Goal: Communication & Community: Answer question/provide support

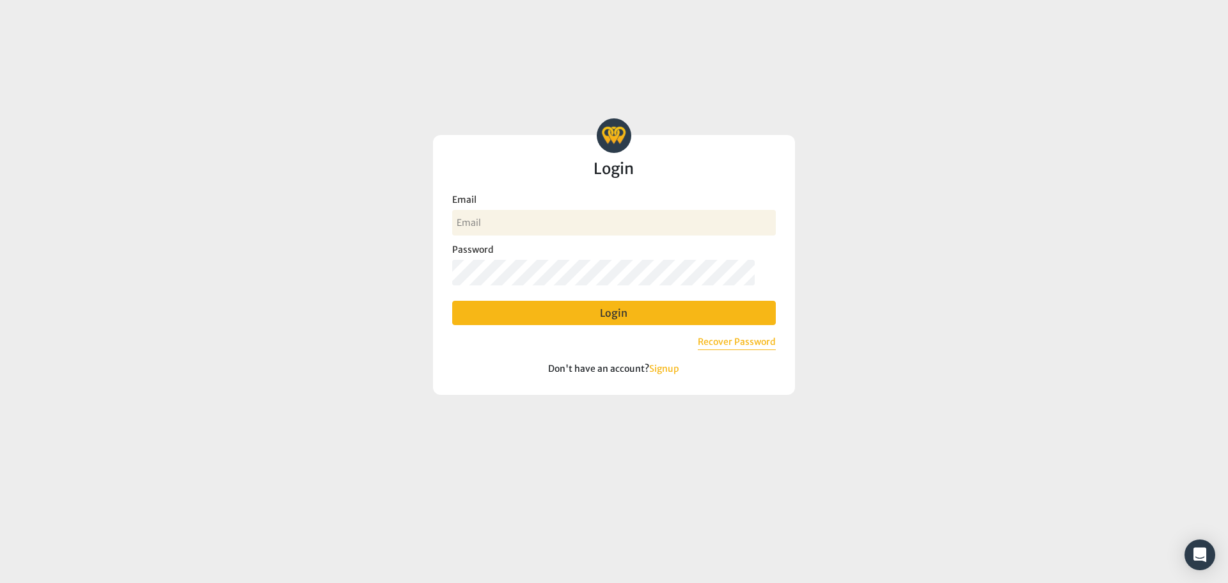
type input "[EMAIL_ADDRESS][DOMAIN_NAME]"
click at [648, 307] on button "Login" at bounding box center [614, 313] width 324 height 24
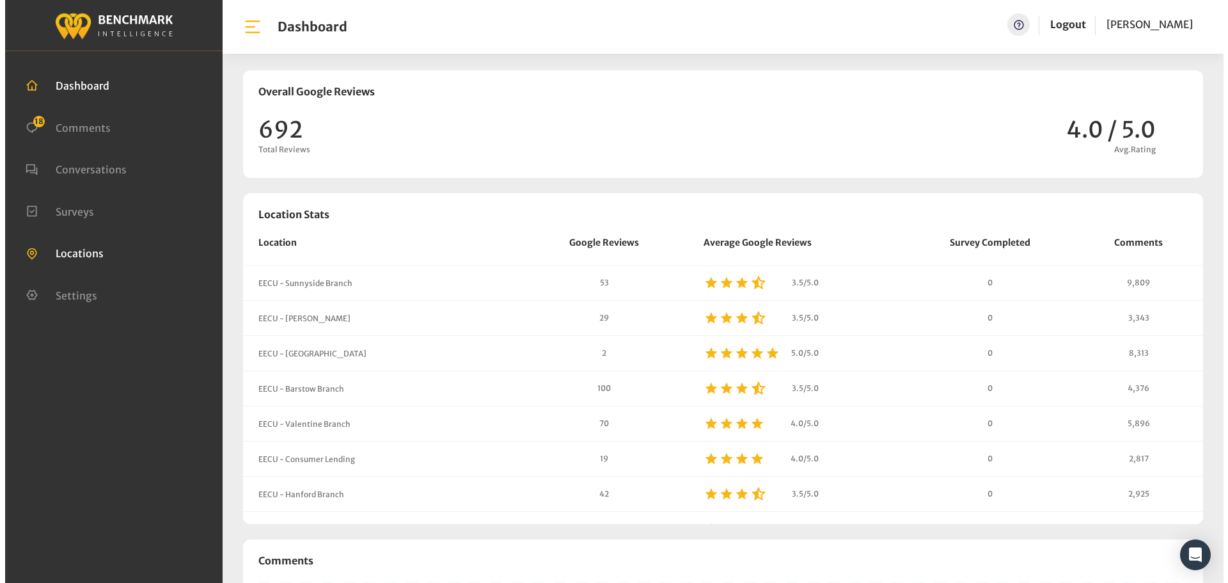
scroll to position [1096, 1218]
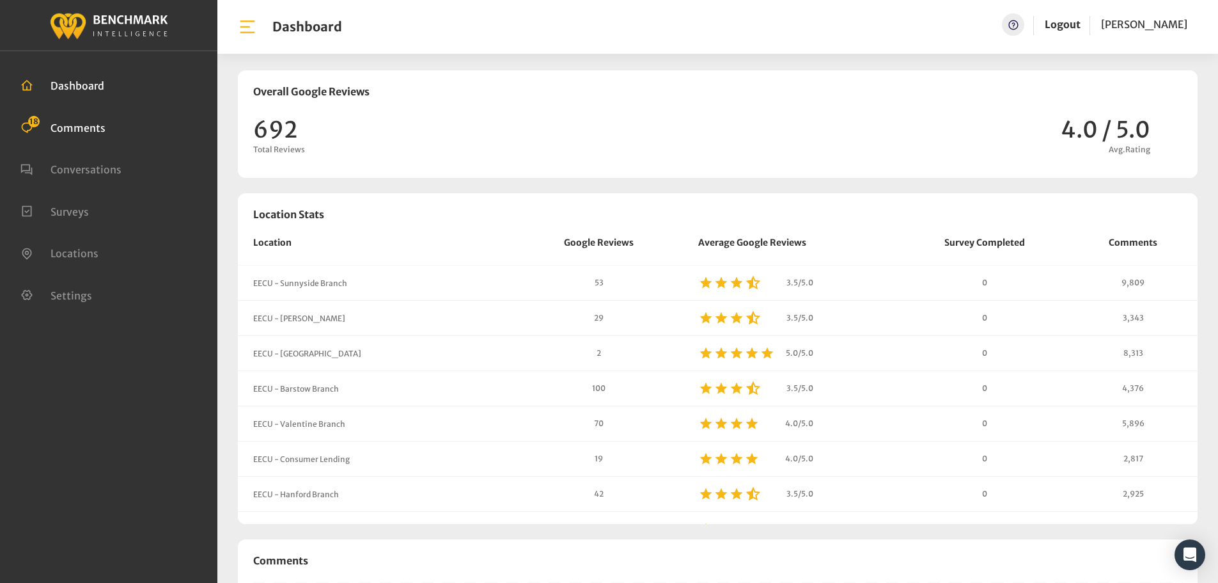
click at [56, 128] on span "Comments" at bounding box center [78, 127] width 55 height 13
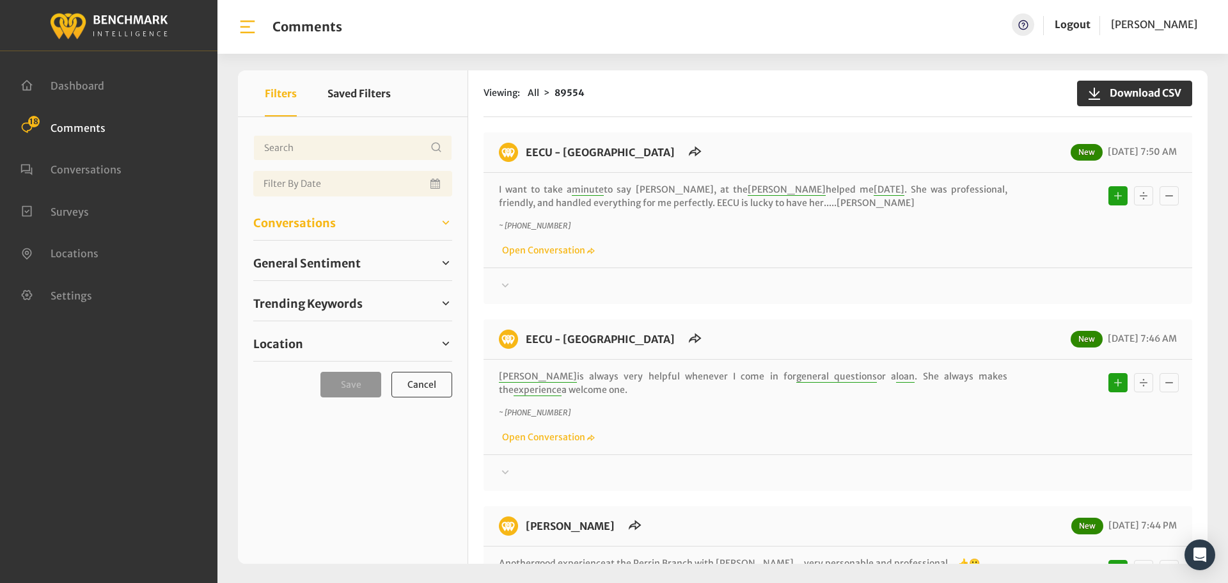
click at [320, 221] on span "Conversations" at bounding box center [294, 222] width 82 height 17
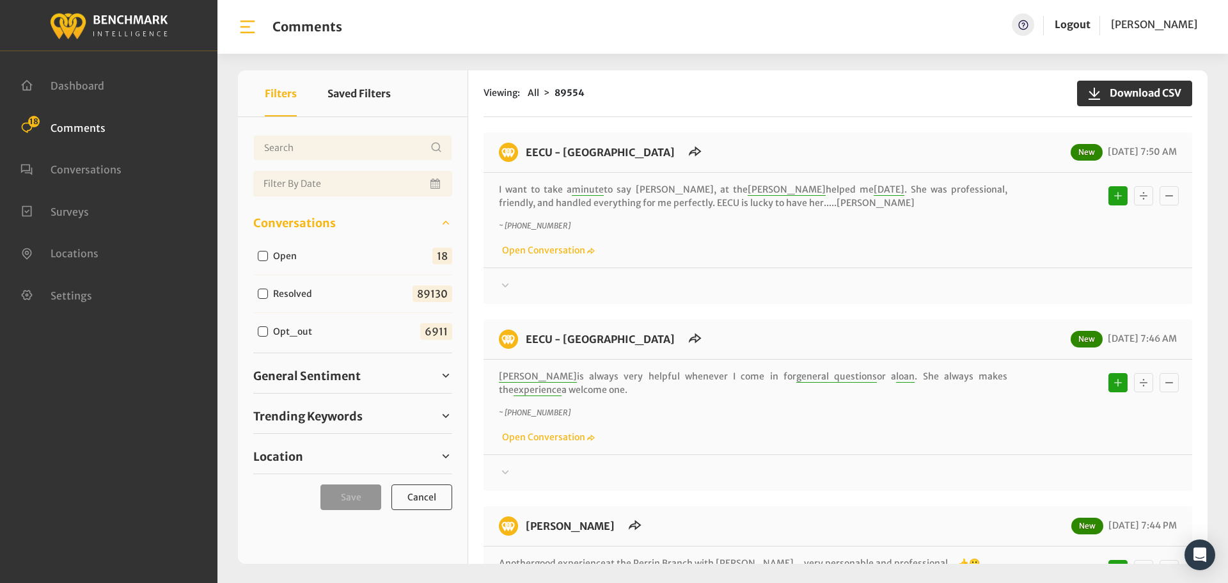
click at [263, 255] on input "Open" at bounding box center [263, 256] width 10 height 10
checkbox input "true"
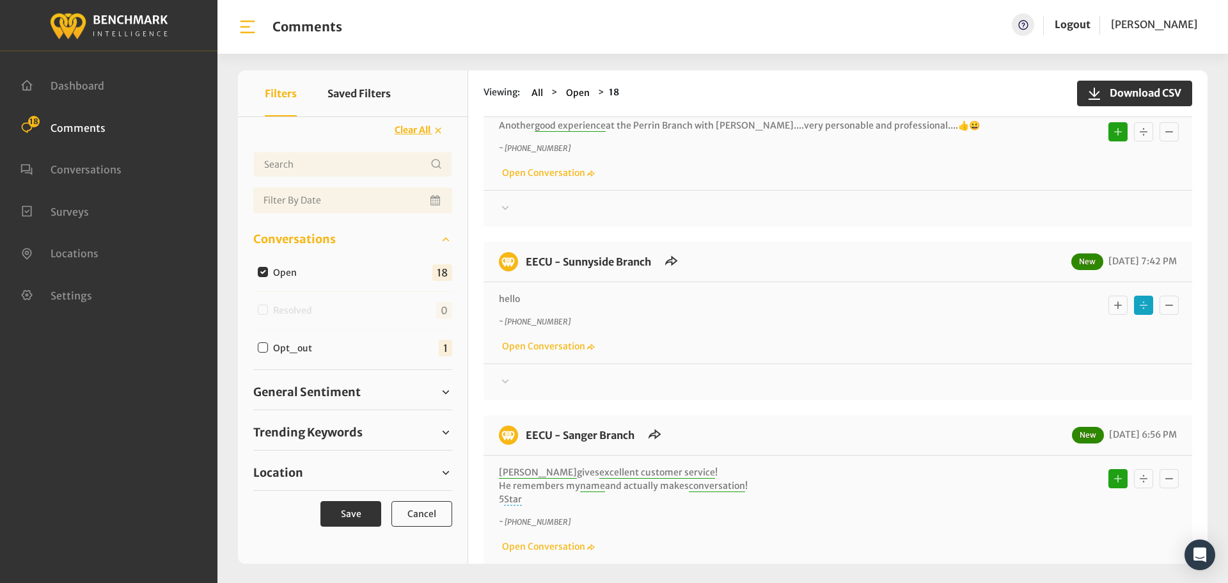
scroll to position [448, 0]
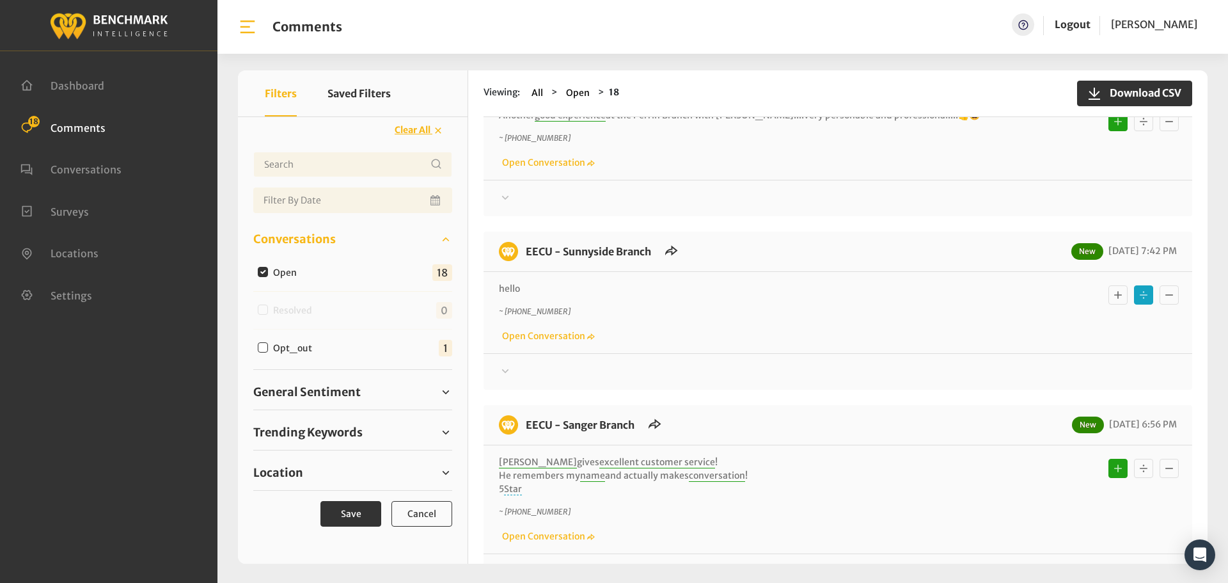
click at [519, 370] on div at bounding box center [838, 371] width 678 height 15
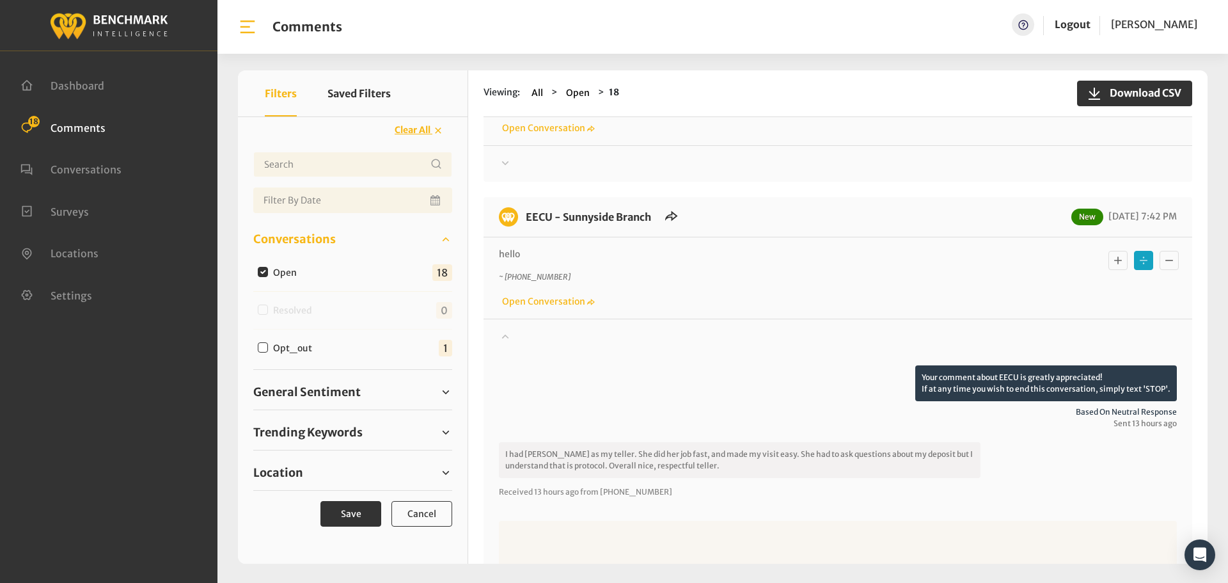
scroll to position [512, 0]
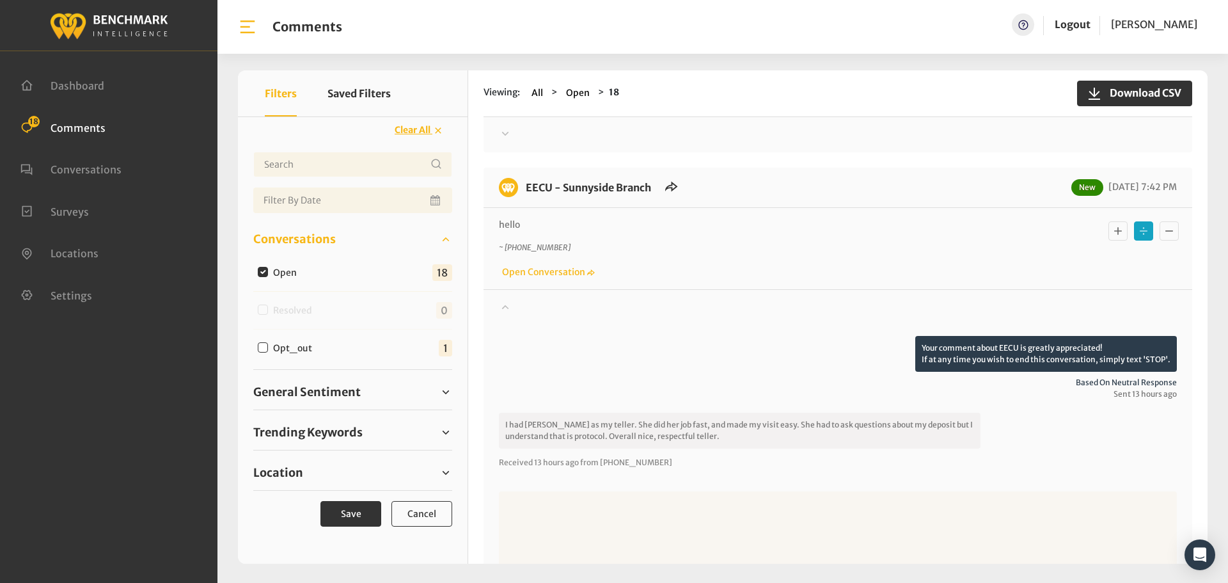
click at [1112, 228] on icon "Basic example" at bounding box center [1117, 230] width 13 height 15
click at [287, 395] on span "General Sentiment" at bounding box center [306, 391] width 107 height 17
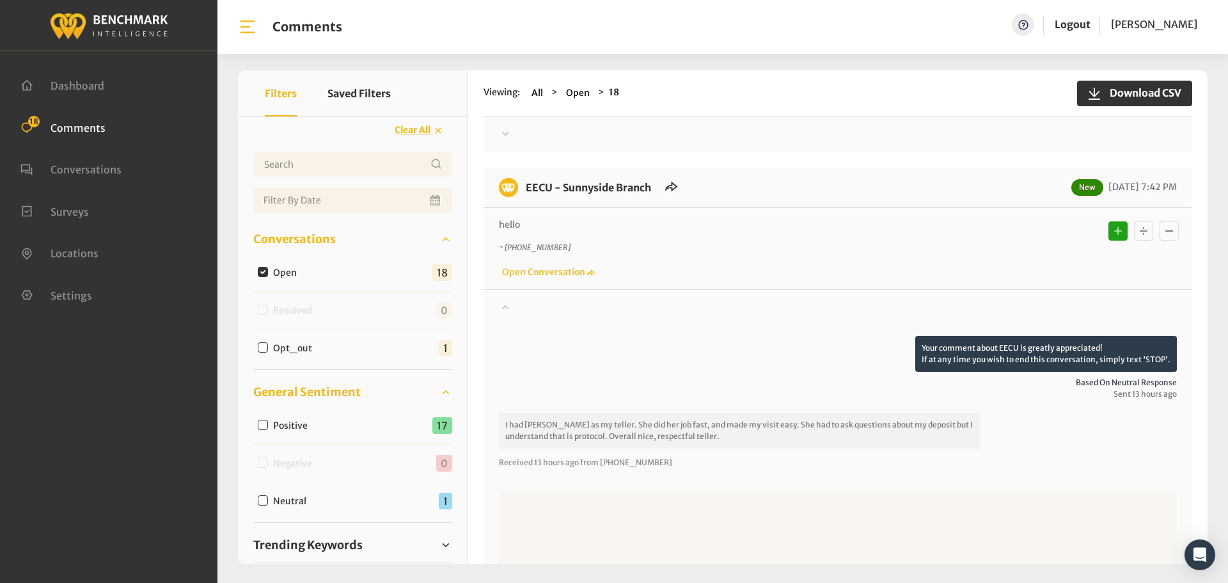
click at [261, 496] on input "Neutral" at bounding box center [263, 500] width 10 height 10
checkbox input "true"
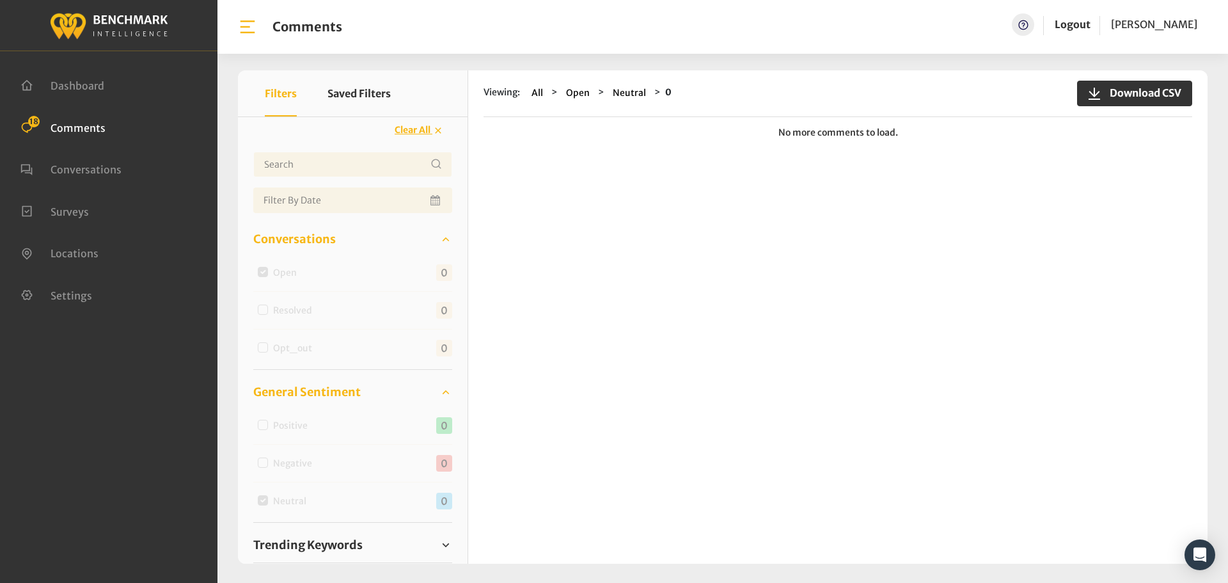
click at [52, 123] on span "Comments" at bounding box center [78, 127] width 55 height 13
